Goal: Information Seeking & Learning: Learn about a topic

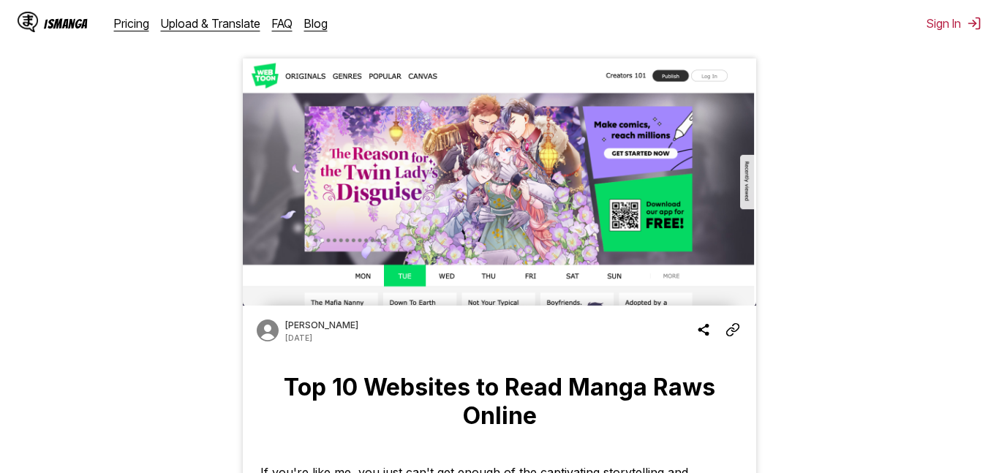
click at [350, 276] on img at bounding box center [499, 181] width 513 height 247
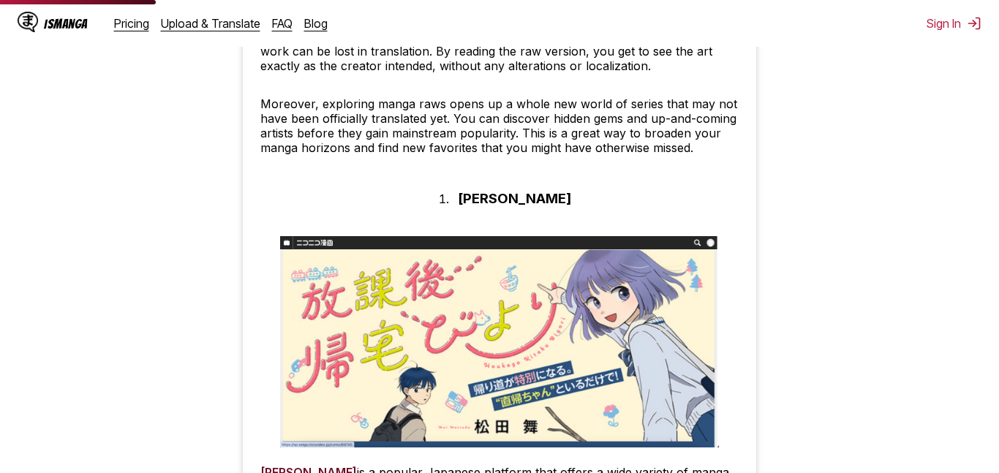
scroll to position [1042, 0]
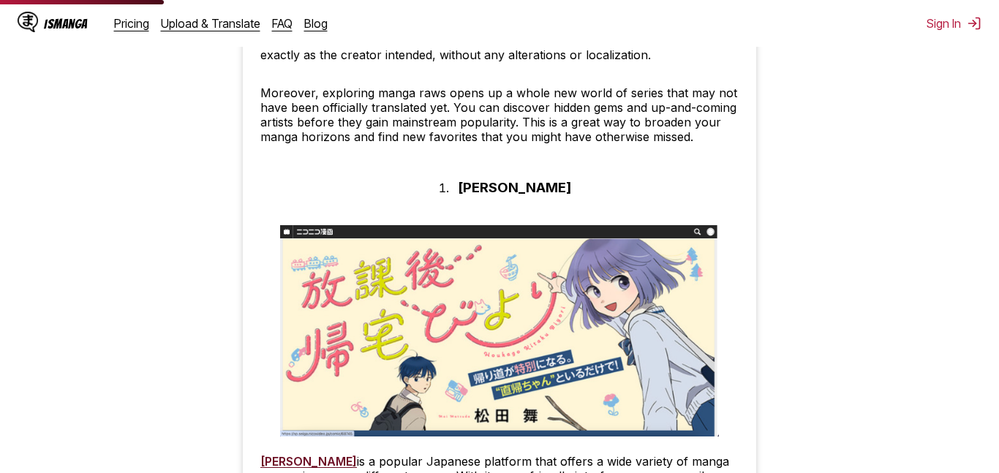
drag, startPoint x: 565, startPoint y: 193, endPoint x: 462, endPoint y: 197, distance: 103.2
click at [462, 197] on ol "[PERSON_NAME]" at bounding box center [500, 187] width 154 height 29
copy h3 "[PERSON_NAME]"
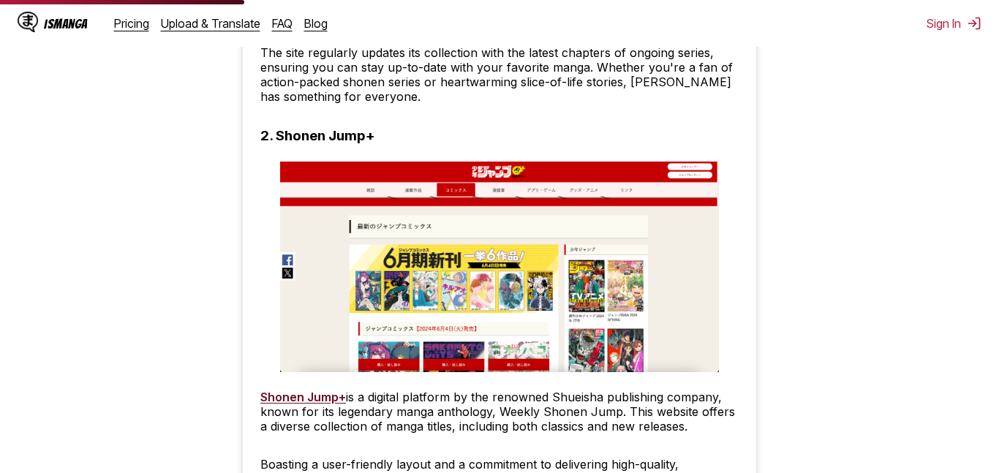
scroll to position [1557, 0]
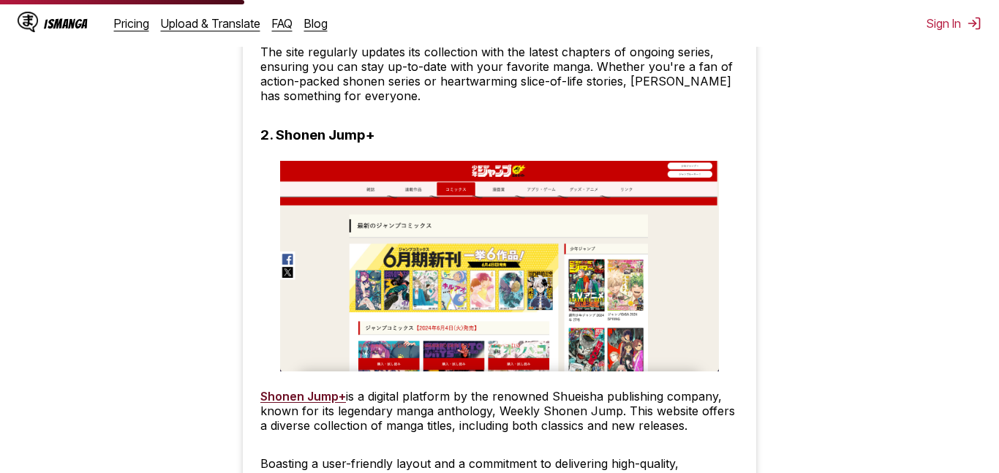
drag, startPoint x: 274, startPoint y: 135, endPoint x: 377, endPoint y: 137, distance: 102.4
click at [375, 137] on h3 "2. Shonen Jump+" at bounding box center [317, 135] width 115 height 17
drag, startPoint x: 377, startPoint y: 137, endPoint x: 281, endPoint y: 132, distance: 95.9
click at [281, 132] on h3 "2. Shonen Jump+" at bounding box center [317, 135] width 115 height 17
copy h3 "Shonen Jump+"
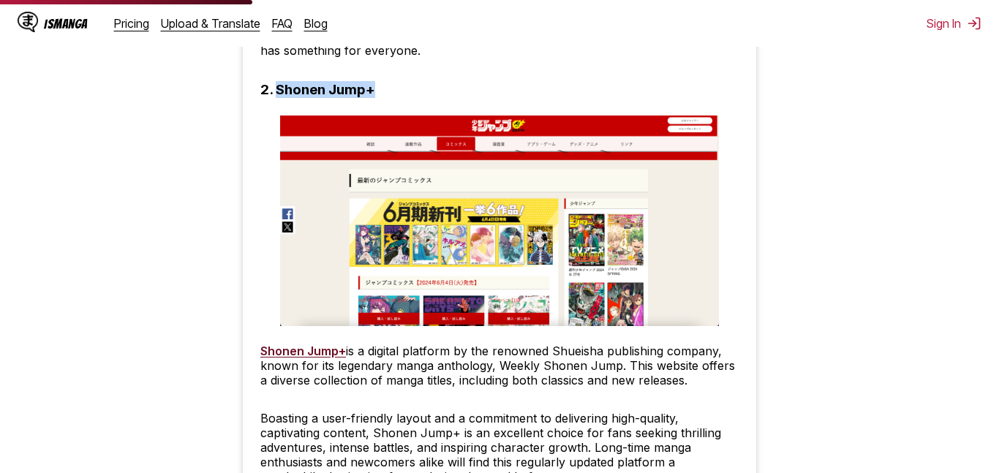
scroll to position [1610, 0]
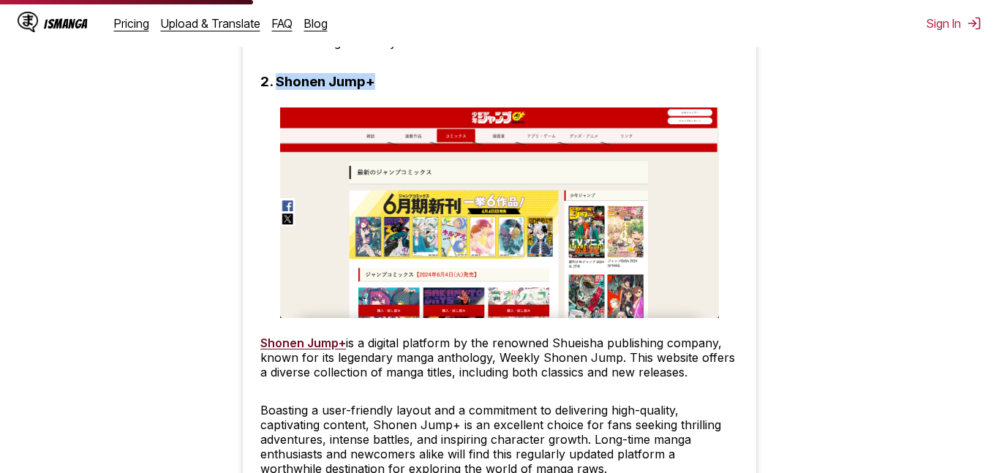
click at [279, 345] on link "Shonen Jump+" at bounding box center [303, 343] width 86 height 15
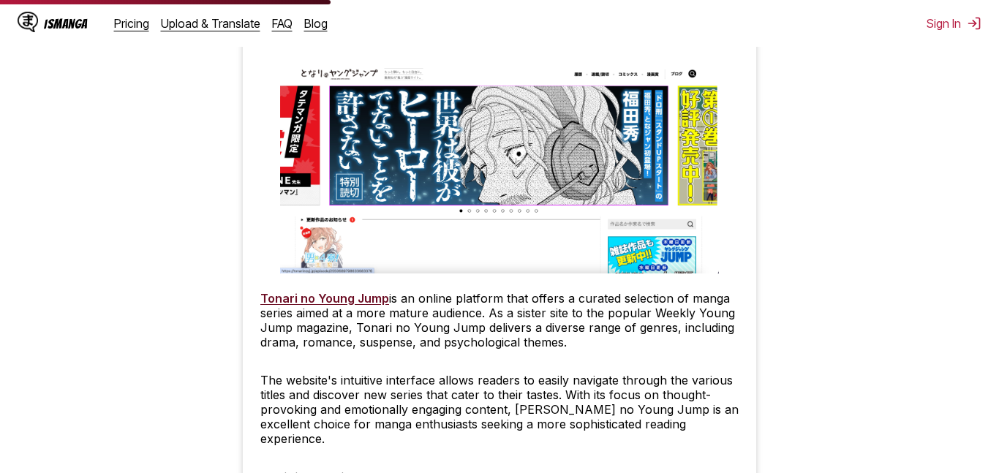
scroll to position [2110, 0]
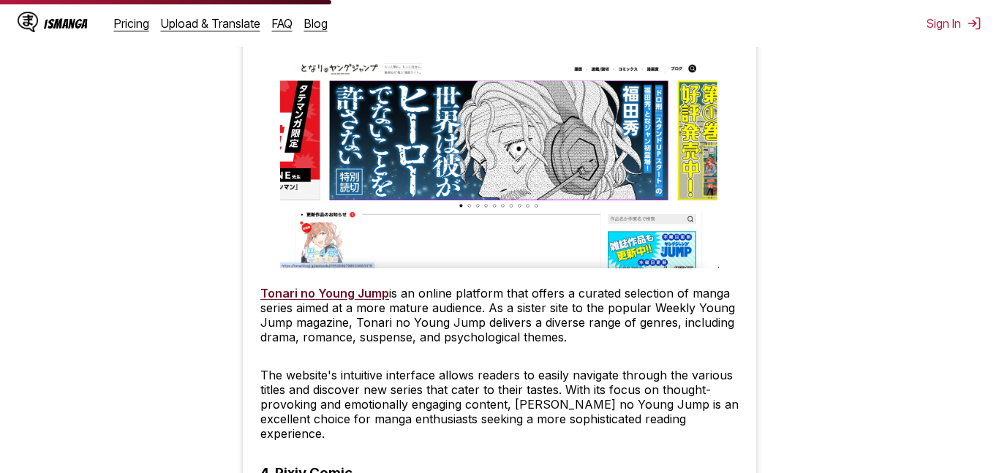
click at [343, 296] on link "Tonari no Young Jump" at bounding box center [324, 293] width 129 height 15
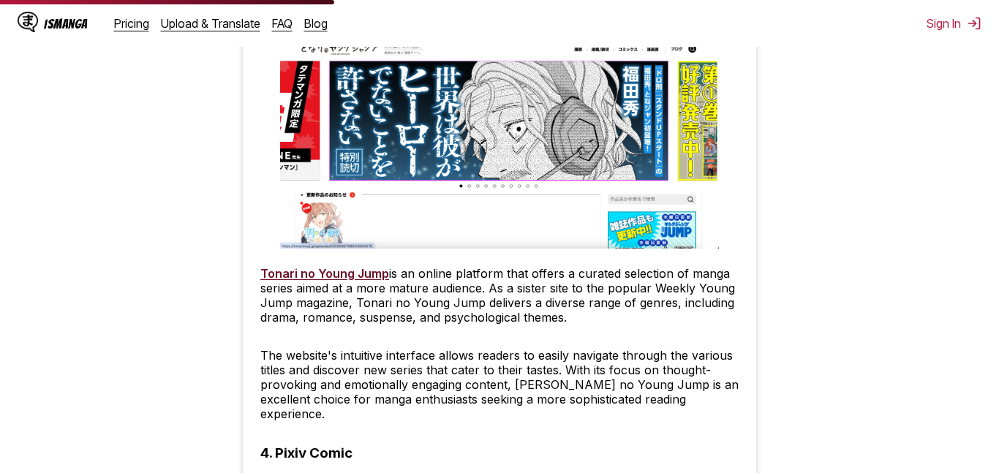
scroll to position [2134, 0]
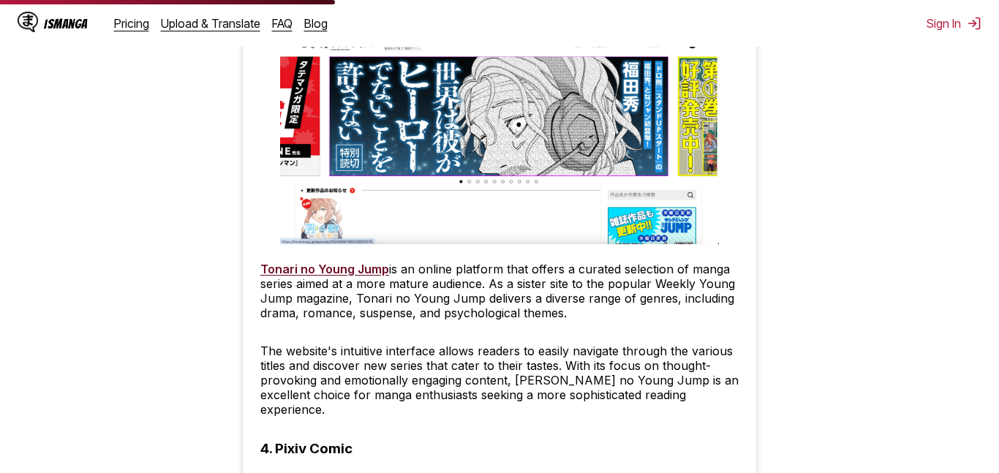
click at [317, 273] on link "Tonari no Young Jump" at bounding box center [324, 269] width 129 height 15
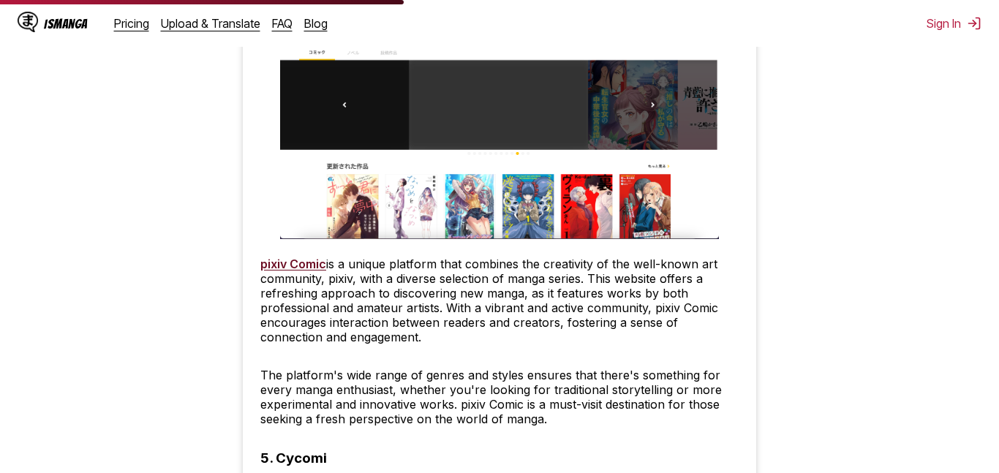
scroll to position [2585, 0]
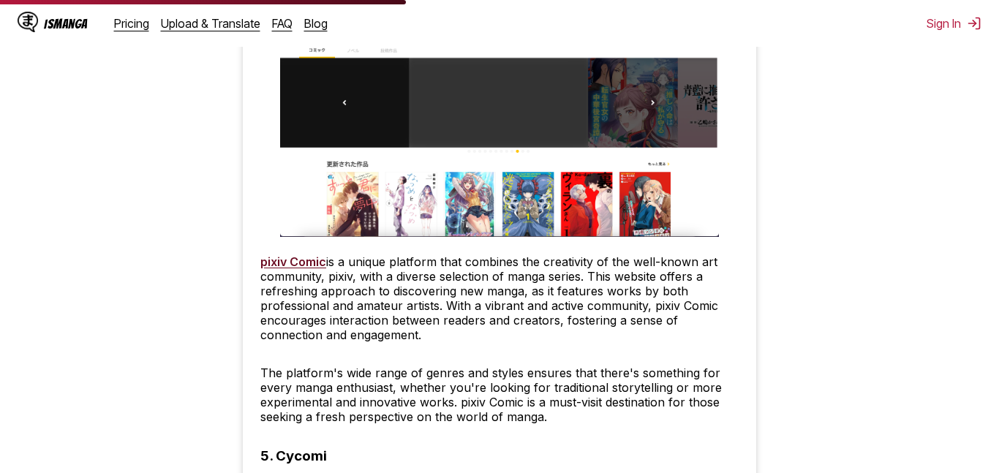
click at [292, 254] on link "pixiv Comic" at bounding box center [293, 261] width 66 height 15
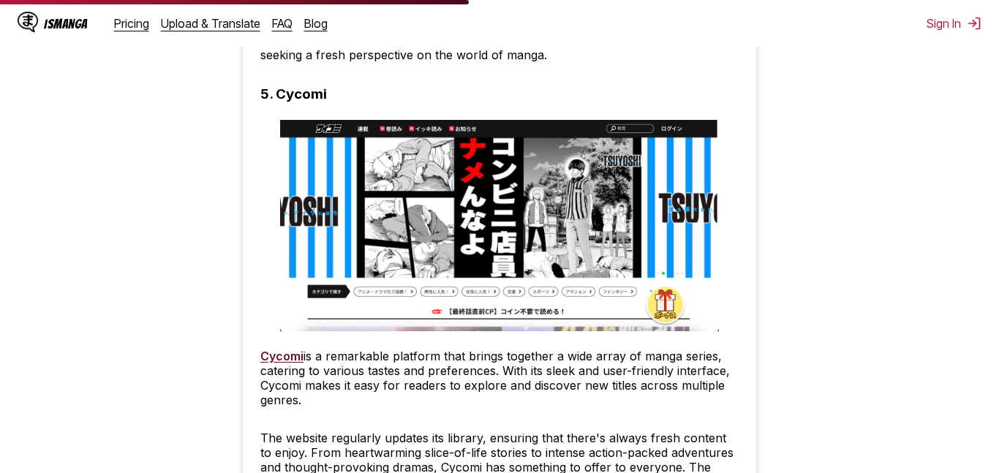
scroll to position [2989, 0]
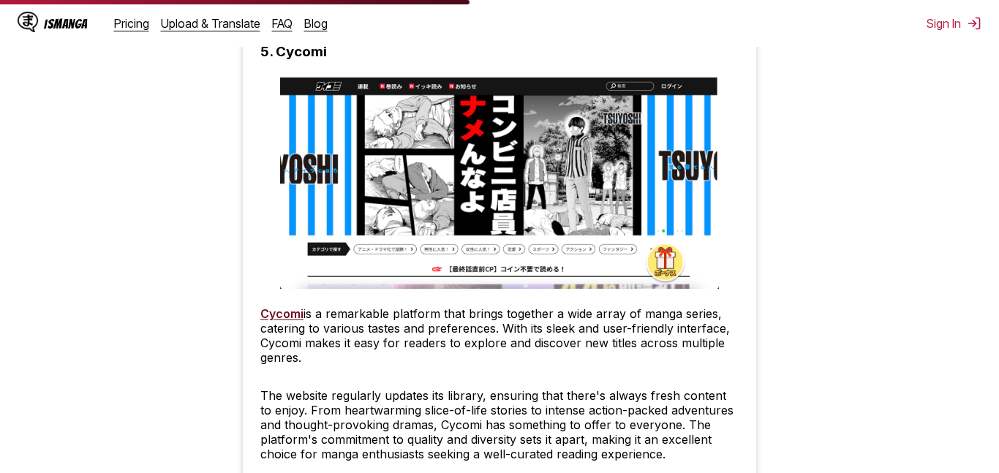
click at [285, 306] on link "Cycomi" at bounding box center [281, 313] width 43 height 15
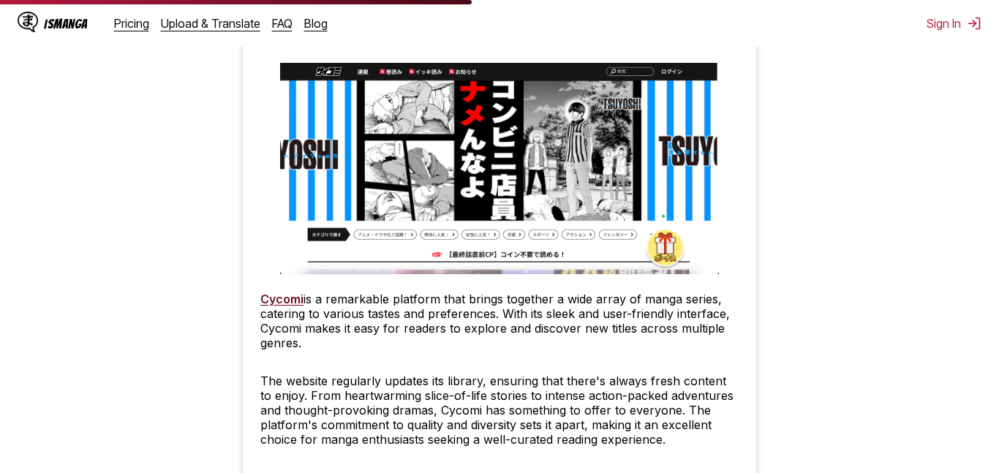
scroll to position [3003, 0]
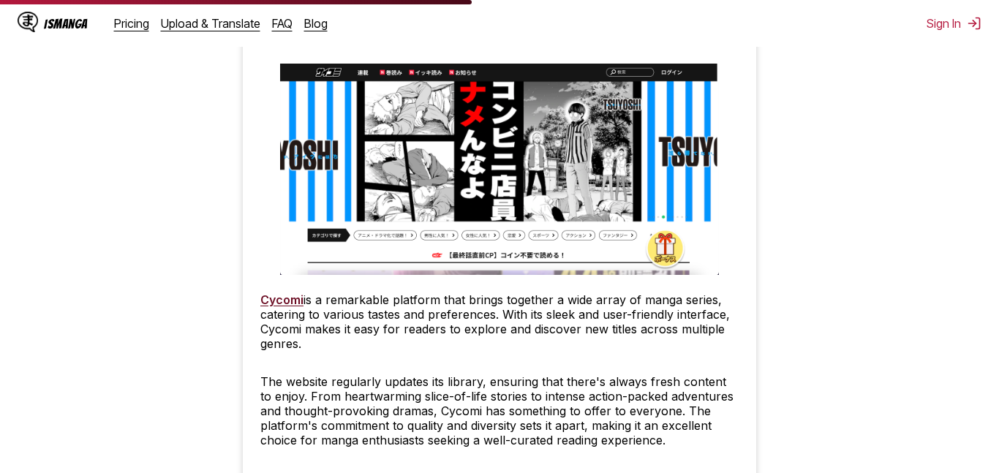
click at [271, 292] on link "Cycomi" at bounding box center [281, 299] width 43 height 15
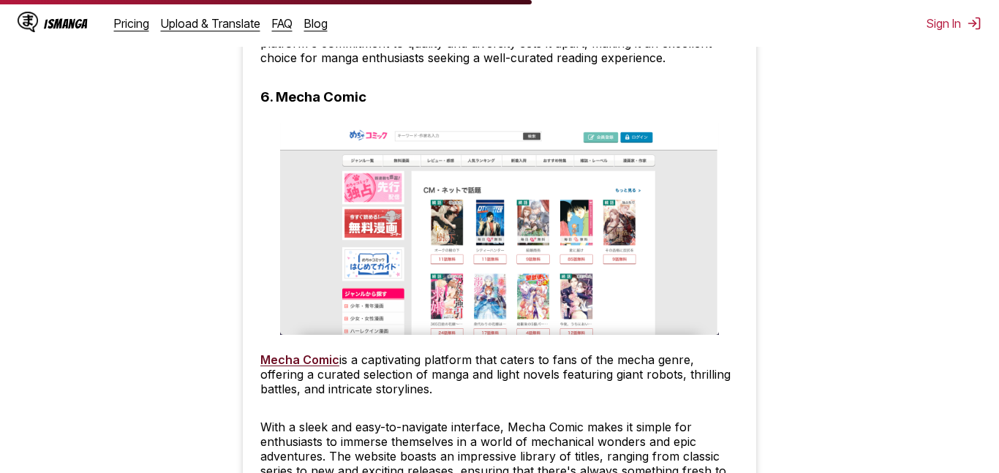
scroll to position [3391, 0]
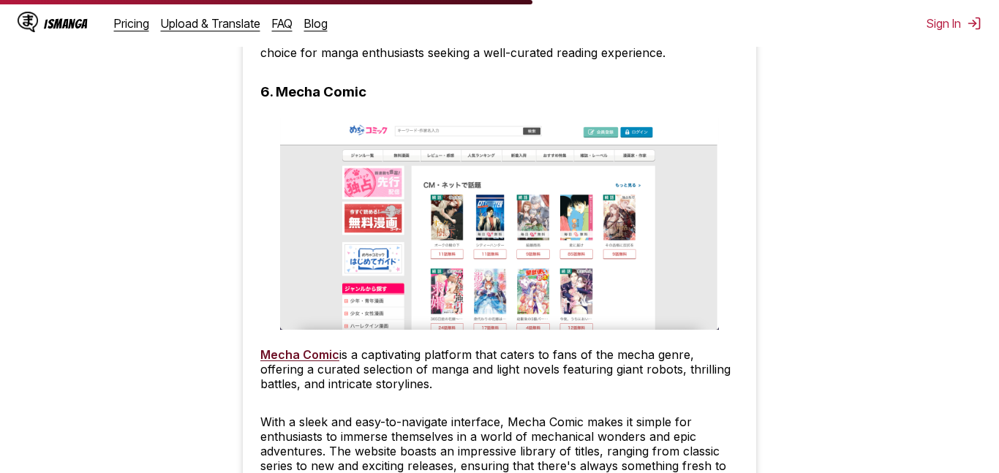
click at [276, 347] on link "Mecha Comic" at bounding box center [299, 354] width 79 height 15
